Goal: Task Accomplishment & Management: Manage account settings

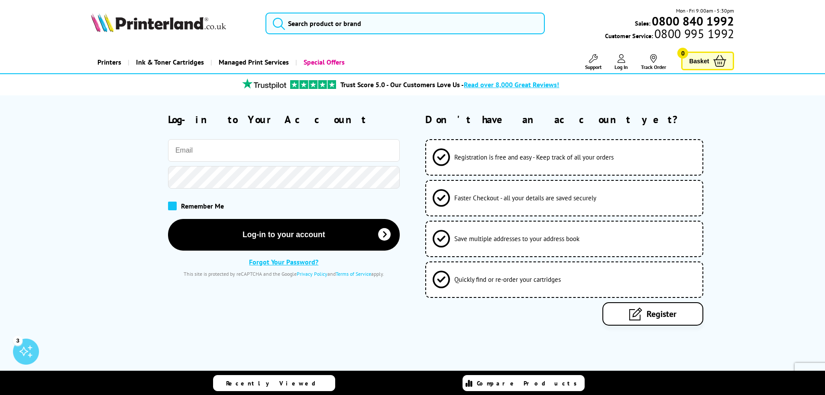
type input "[EMAIL_ADDRESS][DOMAIN_NAME]"
click at [174, 205] on span at bounding box center [172, 205] width 9 height 9
click at [170, 203] on input "checkbox" at bounding box center [170, 203] width 0 height 0
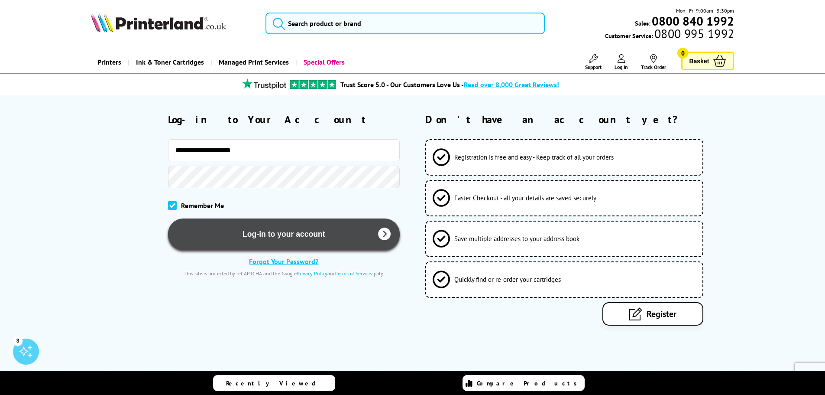
click at [234, 233] on button "Log-in to your account" at bounding box center [284, 234] width 232 height 32
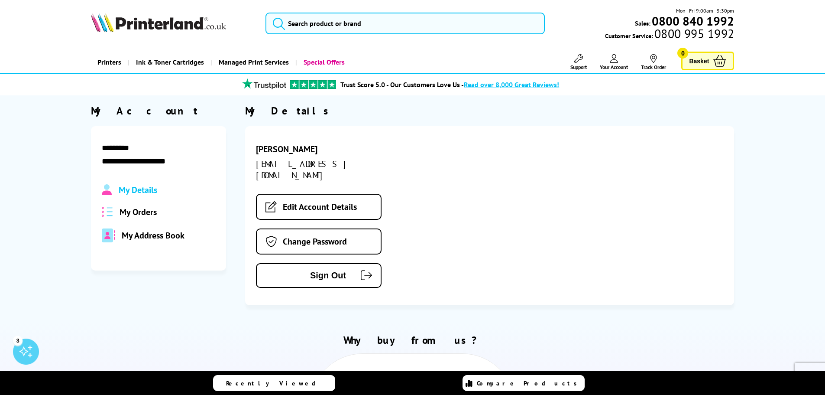
click at [136, 206] on span "My Orders" at bounding box center [138, 211] width 37 height 11
